Goal: Task Accomplishment & Management: Manage account settings

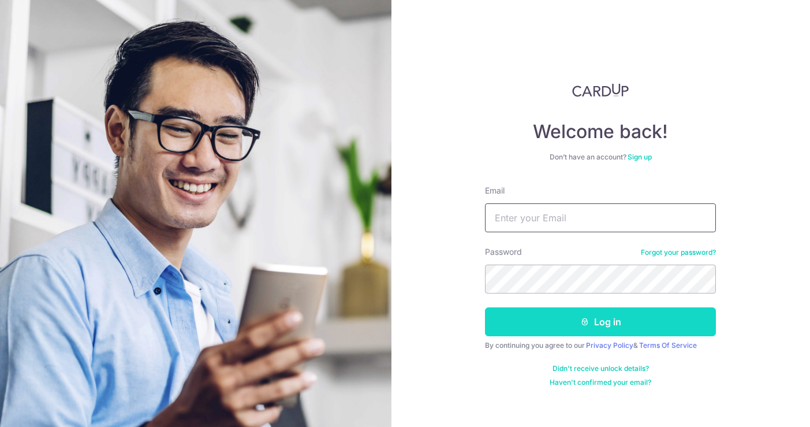
type input "[EMAIL_ADDRESS][DOMAIN_NAME]"
click at [585, 319] on icon "submit" at bounding box center [584, 321] width 9 height 9
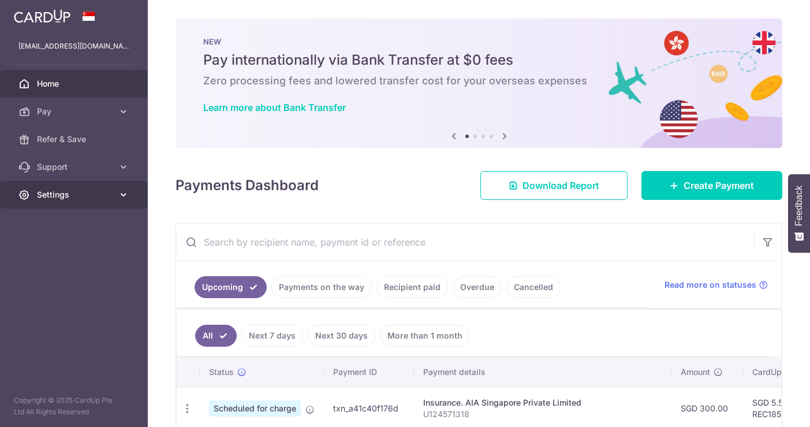
click at [79, 192] on span "Settings" at bounding box center [75, 195] width 76 height 12
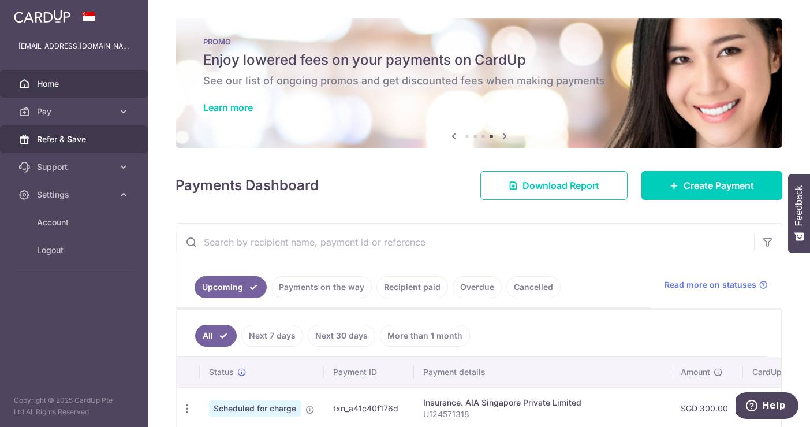
click at [80, 140] on span "Refer & Save" at bounding box center [75, 139] width 76 height 12
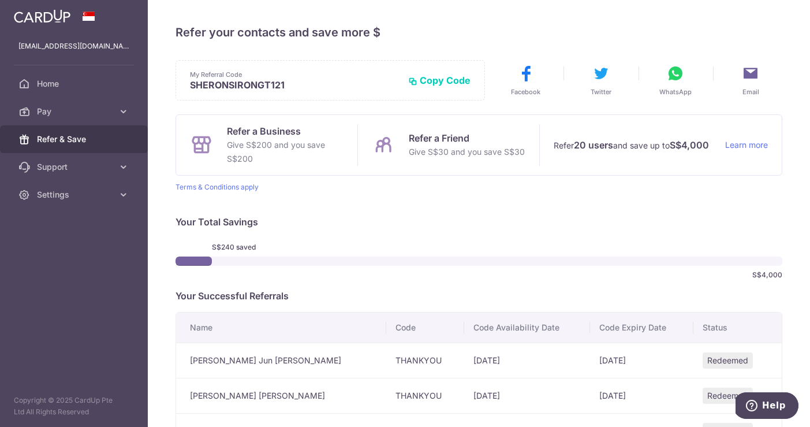
click at [429, 81] on button "Copy Code" at bounding box center [439, 80] width 62 height 12
